Goal: Task Accomplishment & Management: Manage account settings

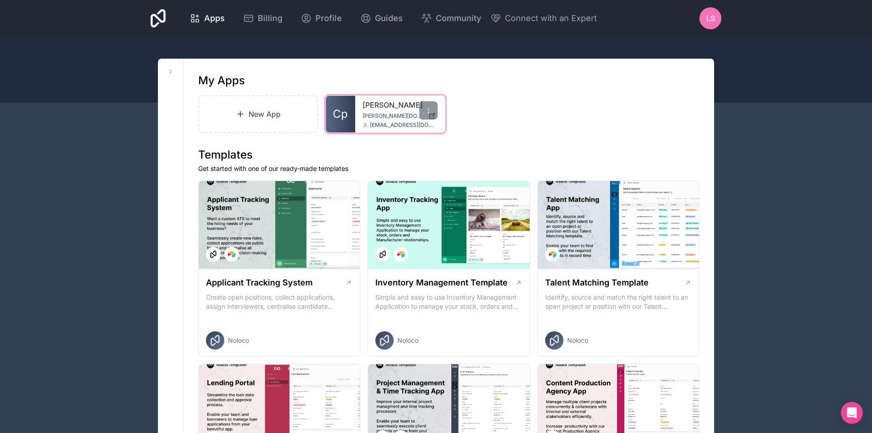
click at [411, 125] on span "[EMAIL_ADDRESS][DOMAIN_NAME]" at bounding box center [404, 124] width 68 height 7
click at [428, 113] on icon at bounding box center [428, 110] width 7 height 7
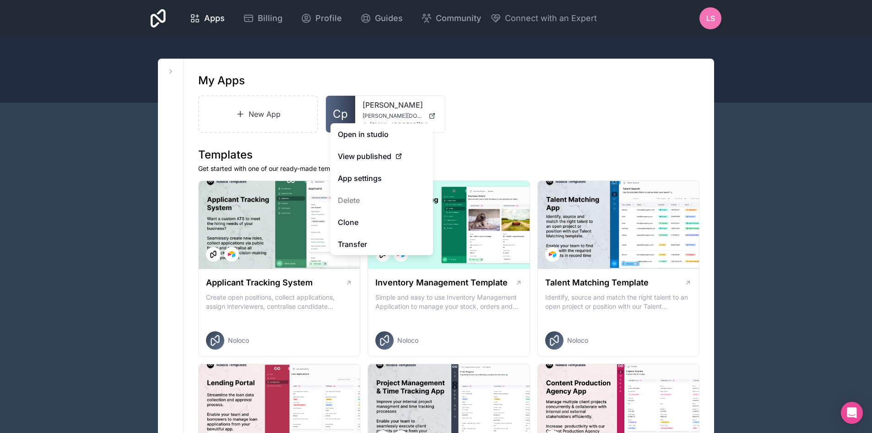
click at [518, 117] on div "New App Cp rojek [DOMAIN_NAME] [EMAIL_ADDRESS][DOMAIN_NAME]" at bounding box center [448, 114] width 501 height 38
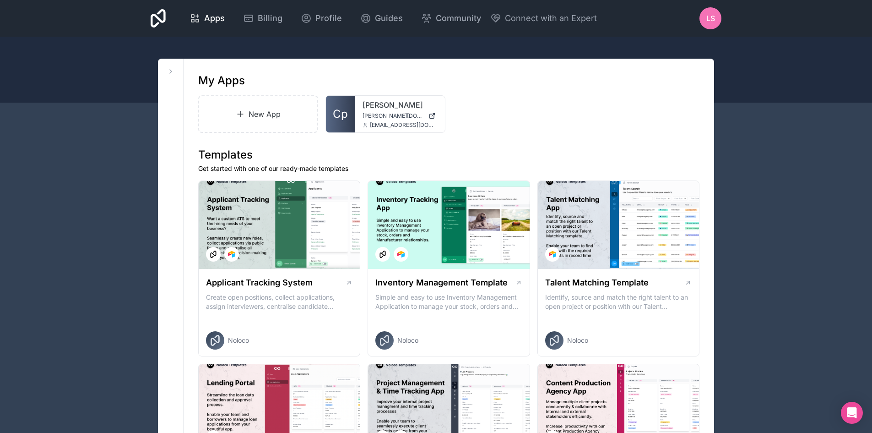
click at [711, 16] on span "LS" at bounding box center [710, 18] width 9 height 11
click at [265, 20] on span "Billing" at bounding box center [270, 18] width 25 height 13
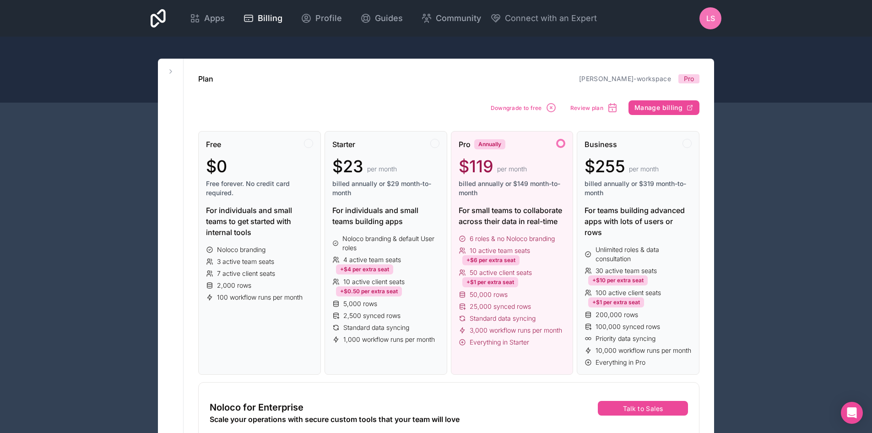
scroll to position [46, 0]
